Goal: Task Accomplishment & Management: Manage account settings

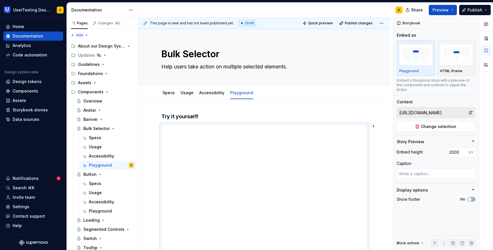
scroll to position [5, 0]
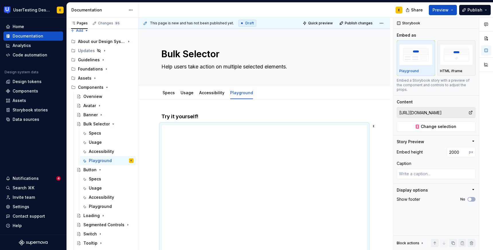
type textarea "*"
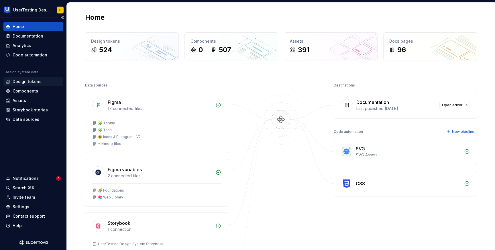
click at [29, 82] on div "Design tokens" at bounding box center [27, 82] width 29 height 6
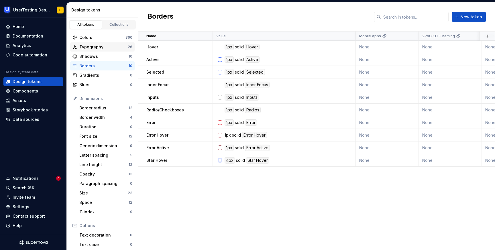
click at [106, 46] on div "Typography" at bounding box center [103, 47] width 48 height 6
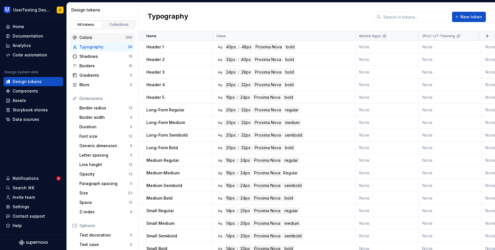
click at [103, 38] on div "Colors" at bounding box center [102, 38] width 46 height 6
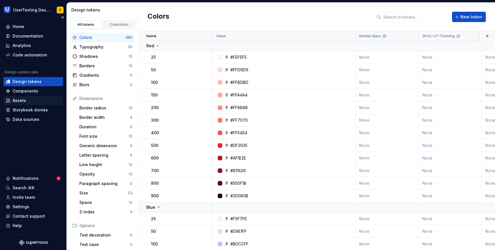
click at [32, 99] on div "Assets" at bounding box center [33, 101] width 55 height 6
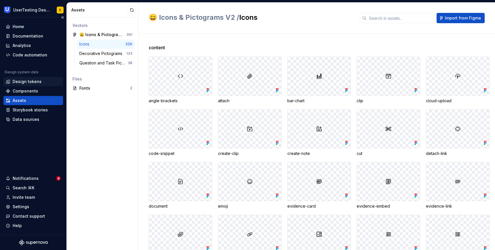
click at [31, 82] on div "Design tokens" at bounding box center [27, 82] width 29 height 6
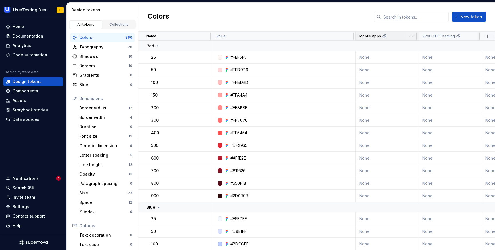
click at [376, 35] on p "Mobile Apps" at bounding box center [370, 36] width 22 height 5
click at [367, 58] on td "None" at bounding box center [387, 57] width 63 height 13
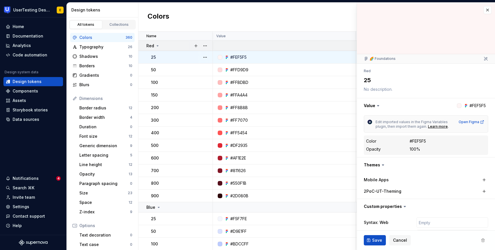
type textarea "*"
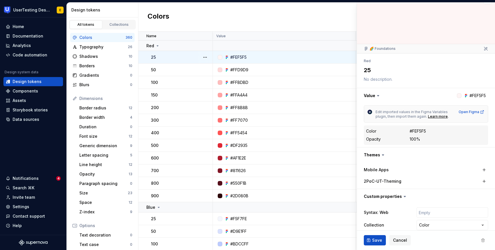
scroll to position [30, 0]
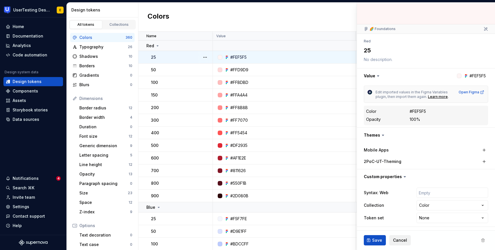
click at [402, 242] on span "Cancel" at bounding box center [400, 241] width 14 height 6
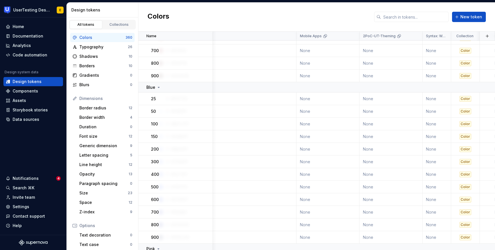
scroll to position [120, 59]
click at [21, 206] on div "Settings" at bounding box center [21, 207] width 17 height 6
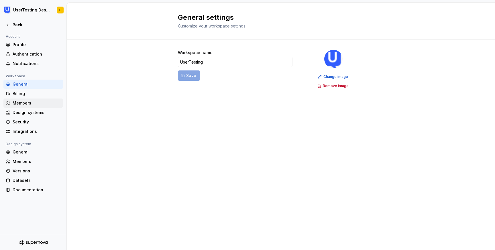
click at [26, 104] on div "Members" at bounding box center [37, 103] width 48 height 6
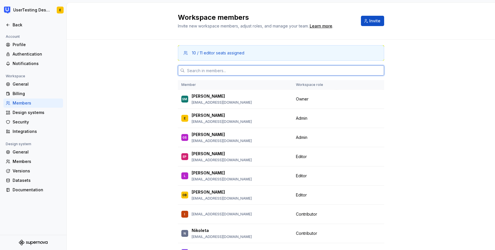
click at [199, 71] on input "text" at bounding box center [284, 70] width 199 height 10
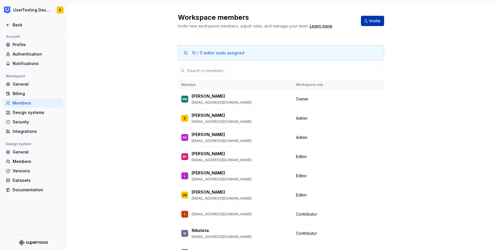
click at [375, 25] on button "Invite" at bounding box center [372, 21] width 23 height 10
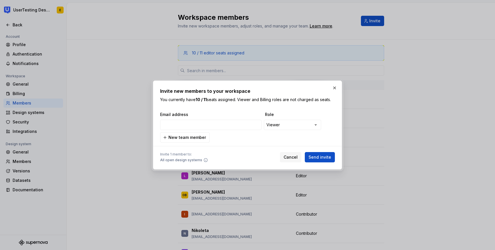
type input "xpereta@usertesting.com"
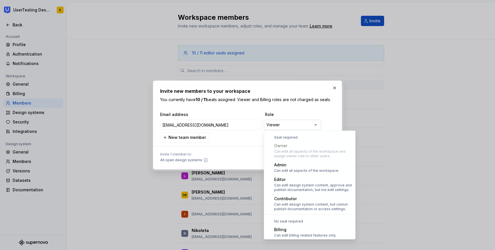
click at [287, 127] on div "**********" at bounding box center [247, 125] width 495 height 250
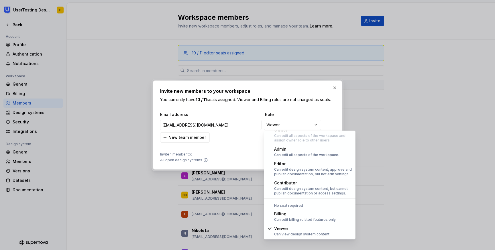
select select "*****"
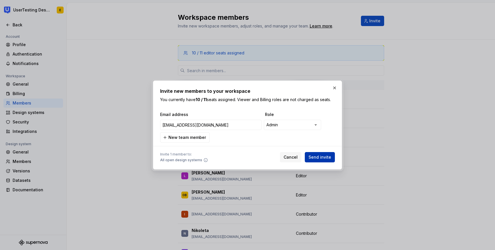
click at [325, 157] on span "Send invite" at bounding box center [320, 157] width 23 height 6
